Goal: Task Accomplishment & Management: Manage account settings

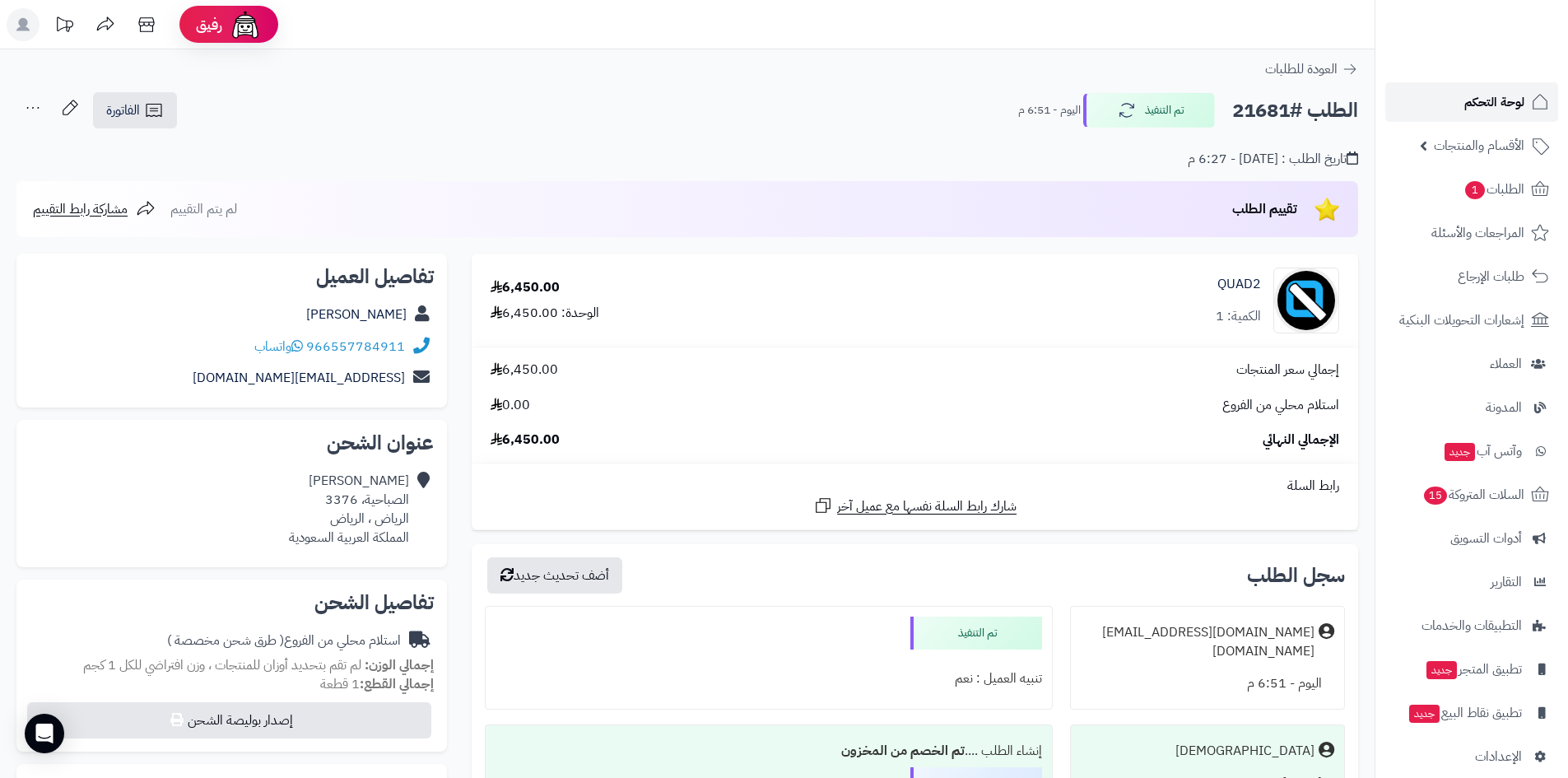
click at [1500, 111] on span "لوحة التحكم" at bounding box center [1494, 102] width 60 height 23
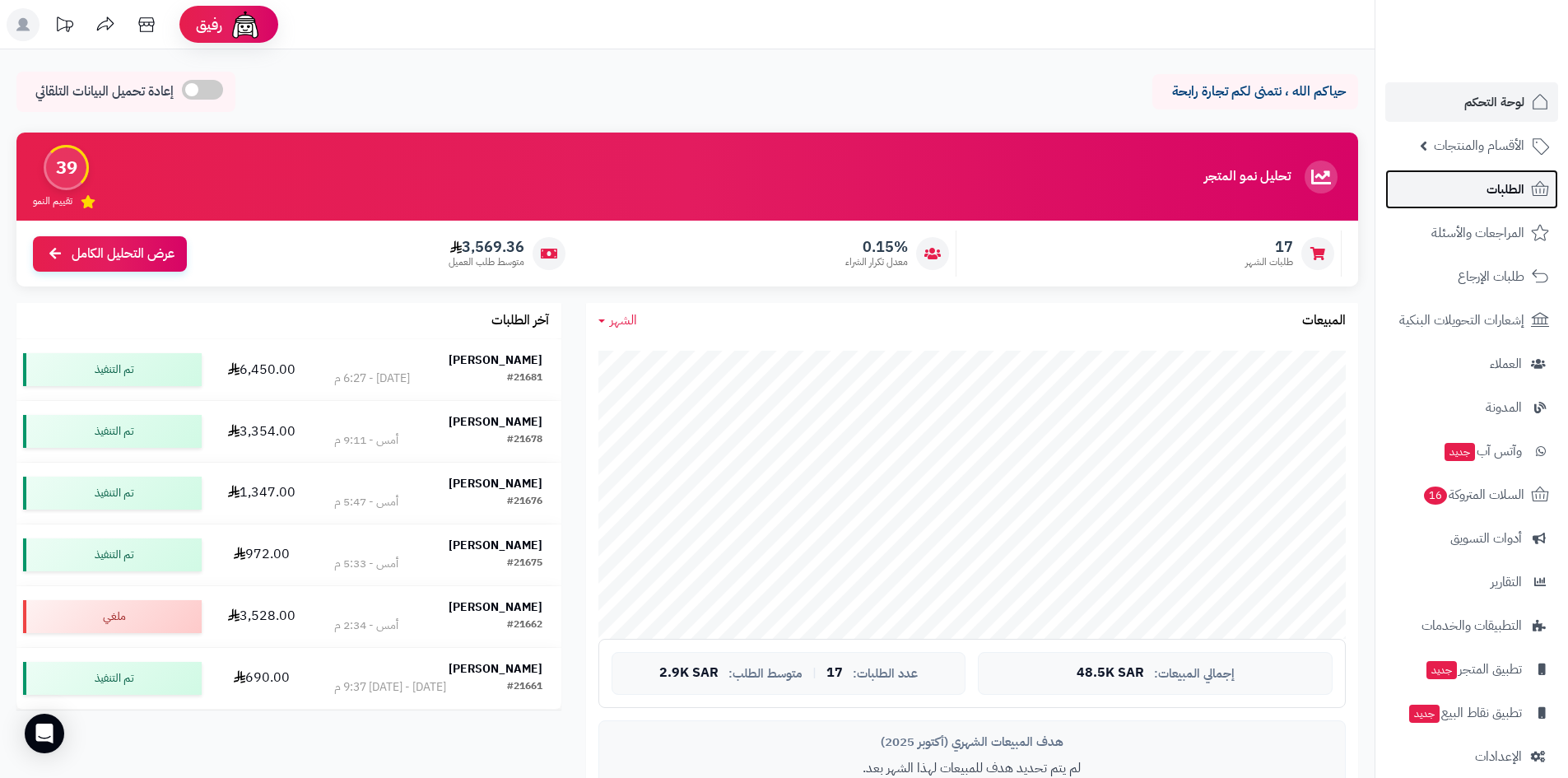
click at [1440, 203] on link "الطلبات" at bounding box center [1472, 190] width 173 height 40
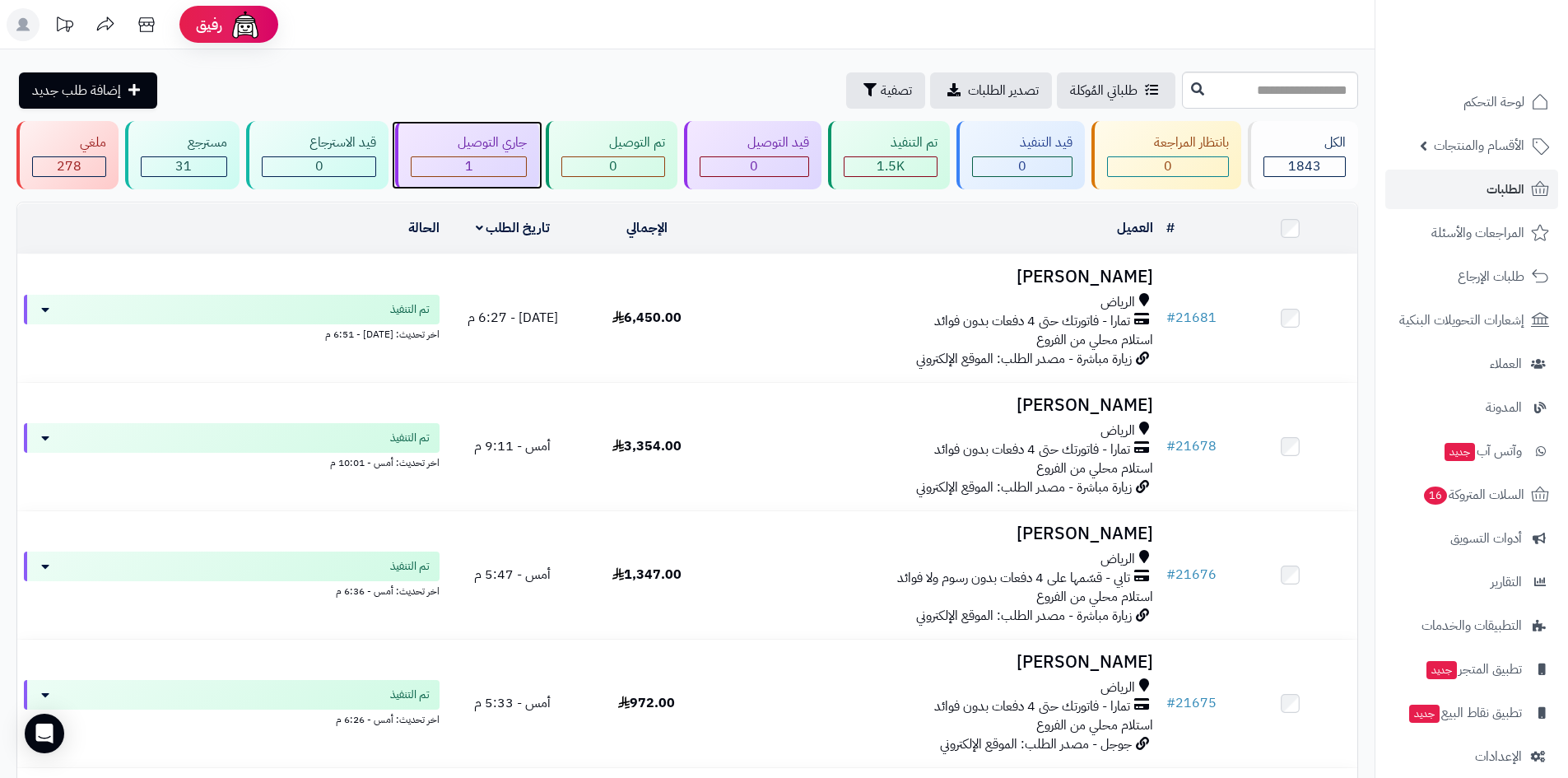
click at [471, 160] on span "1" at bounding box center [469, 166] width 9 height 20
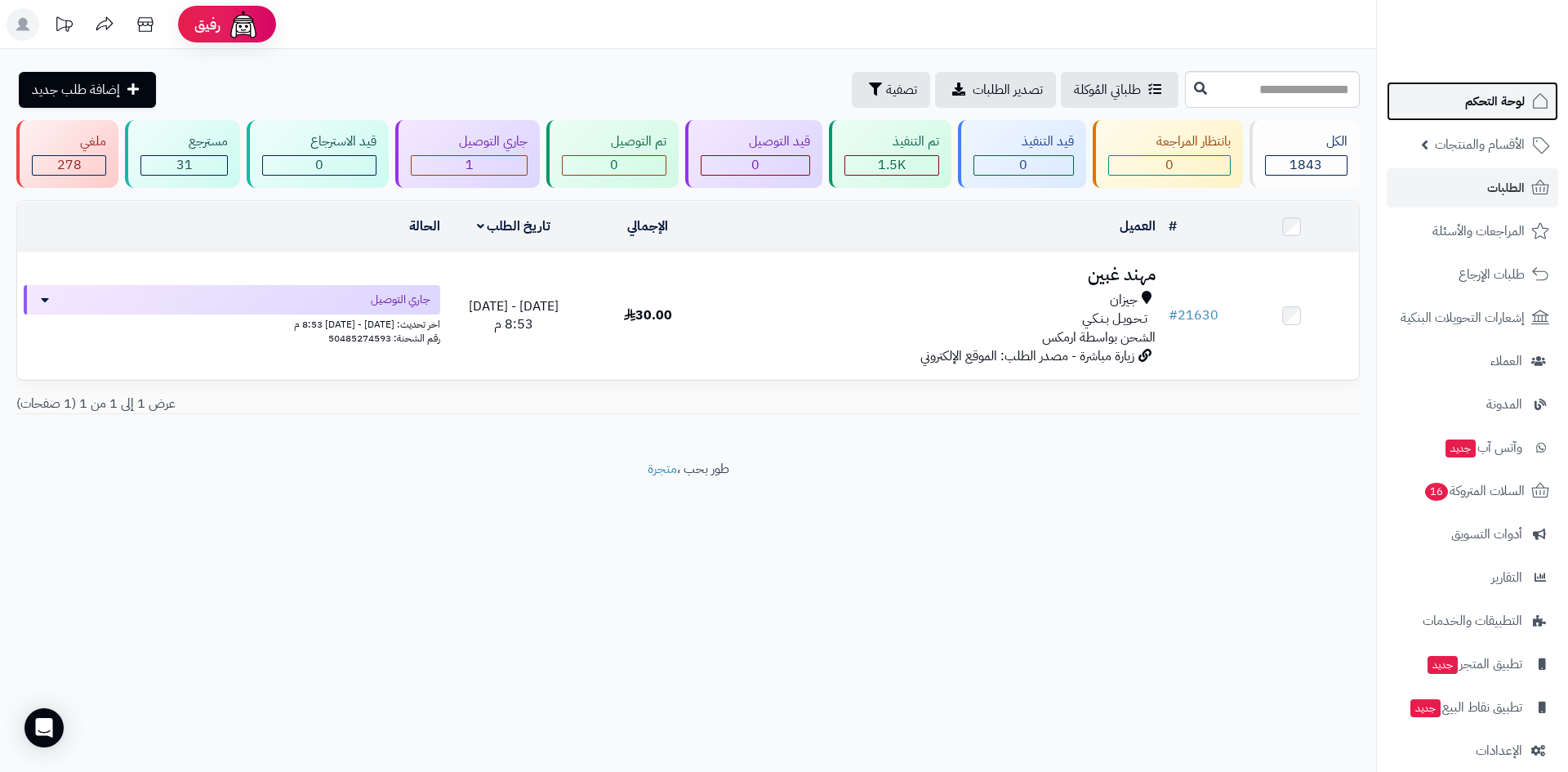
click at [1513, 109] on span "لوحة التحكم" at bounding box center [1494, 101] width 59 height 23
